Goal: Transaction & Acquisition: Download file/media

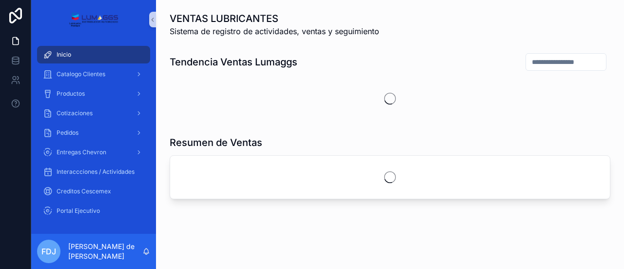
click at [0, 202] on div at bounding box center [15, 134] width 31 height 269
click at [95, 152] on span "Entregas Chevron" at bounding box center [82, 152] width 50 height 8
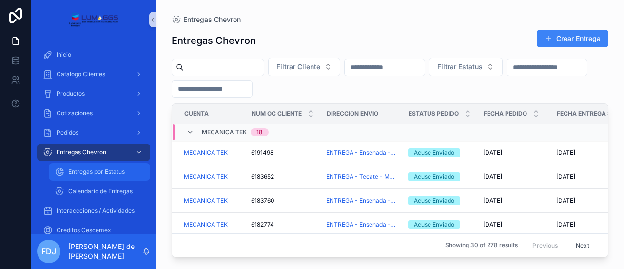
click at [105, 168] on span "Entregas por Estatus" at bounding box center [96, 172] width 57 height 8
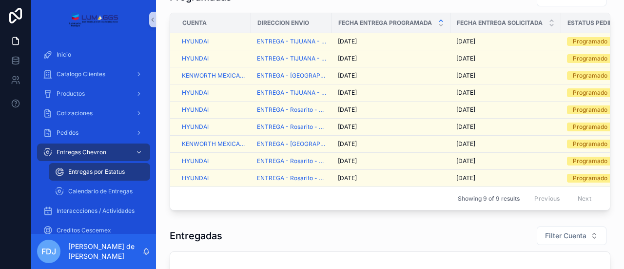
scroll to position [137, 0]
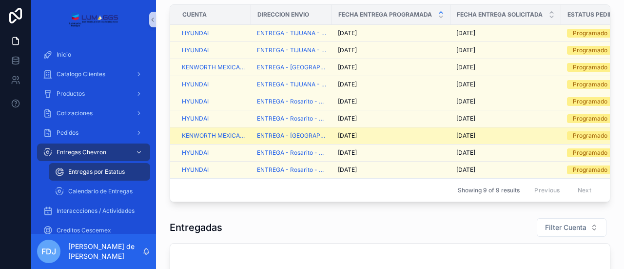
click at [410, 138] on td "[DATE] [DATE]" at bounding box center [391, 135] width 118 height 17
click at [406, 134] on div "[DATE] [DATE]" at bounding box center [391, 136] width 107 height 8
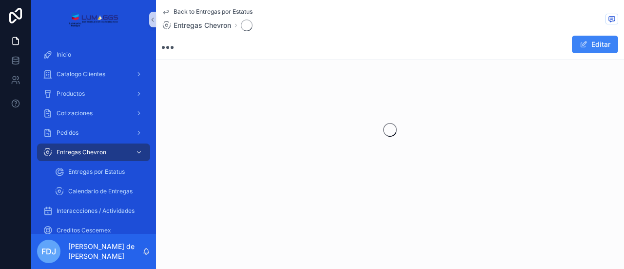
click at [406, 134] on div "scrollable content" at bounding box center [390, 130] width 468 height 154
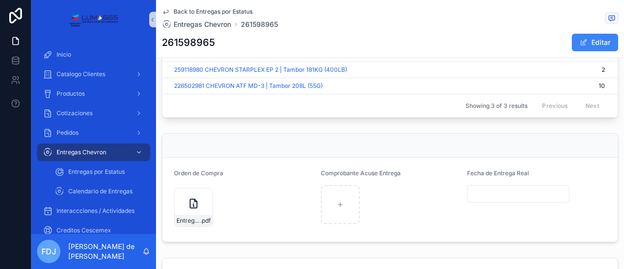
scroll to position [498, 0]
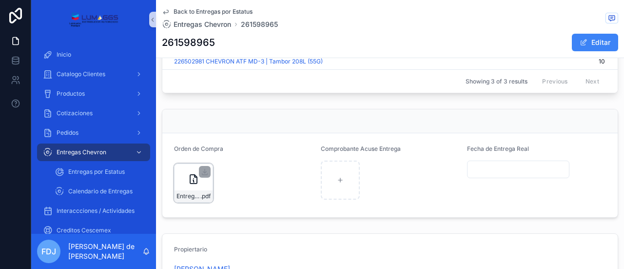
drag, startPoint x: 197, startPoint y: 187, endPoint x: 193, endPoint y: 185, distance: 5.0
click at [193, 185] on div "Entrega-Kenmex_6-oct .pdf" at bounding box center [193, 182] width 39 height 39
